Goal: Communication & Community: Answer question/provide support

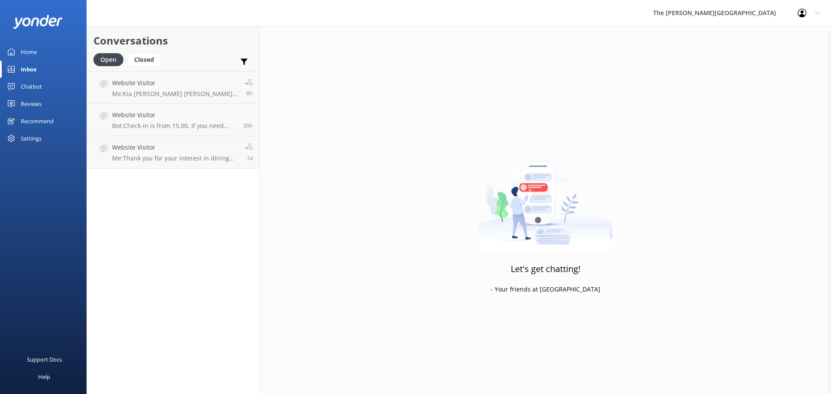
click at [43, 69] on link "Inbox" at bounding box center [43, 69] width 87 height 17
click at [141, 61] on div "Closed" at bounding box center [144, 59] width 33 height 13
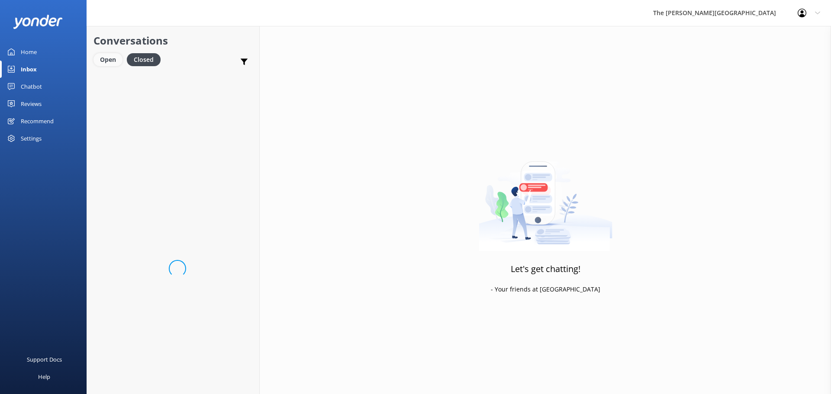
click at [107, 60] on div "Open" at bounding box center [107, 59] width 29 height 13
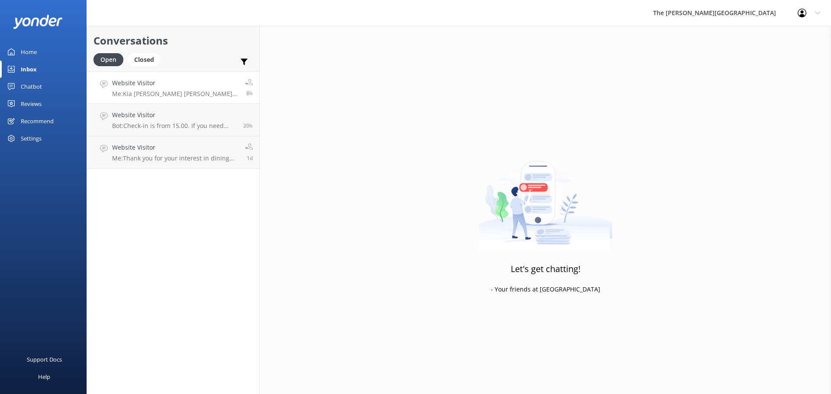
click at [154, 91] on p "Me: Kia [PERSON_NAME] [PERSON_NAME], Thank you for your message, Wi will send y…" at bounding box center [175, 94] width 126 height 8
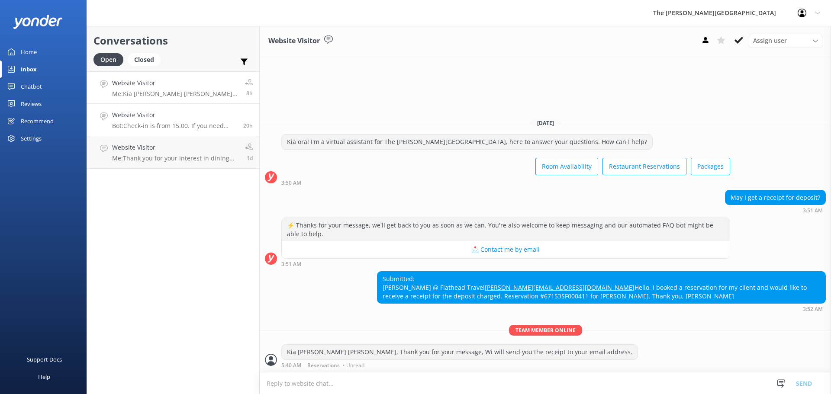
click at [131, 120] on h4 "Website Visitor" at bounding box center [174, 115] width 125 height 10
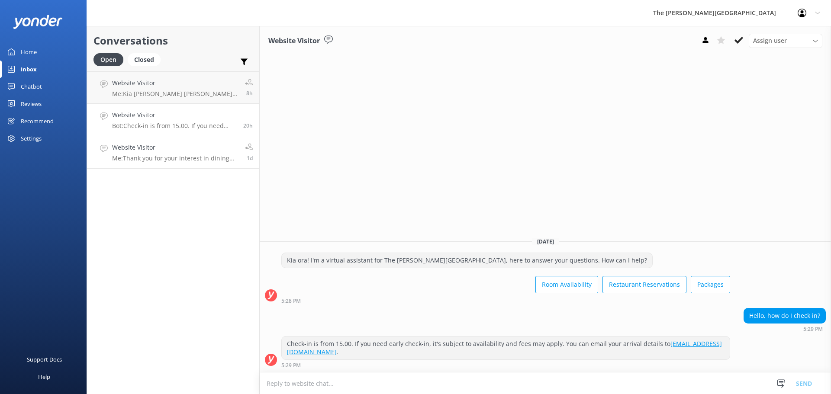
click at [178, 153] on div "Website Visitor Me: Thank you for your interest in dining with us at True South…" at bounding box center [175, 152] width 126 height 19
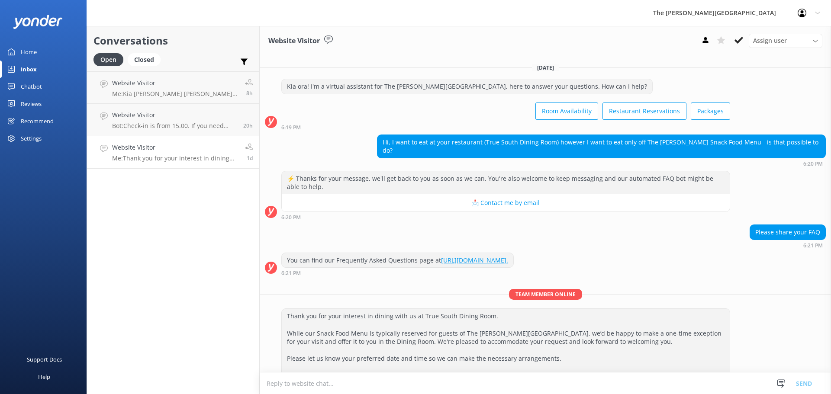
scroll to position [40, 0]
